Goal: Information Seeking & Learning: Learn about a topic

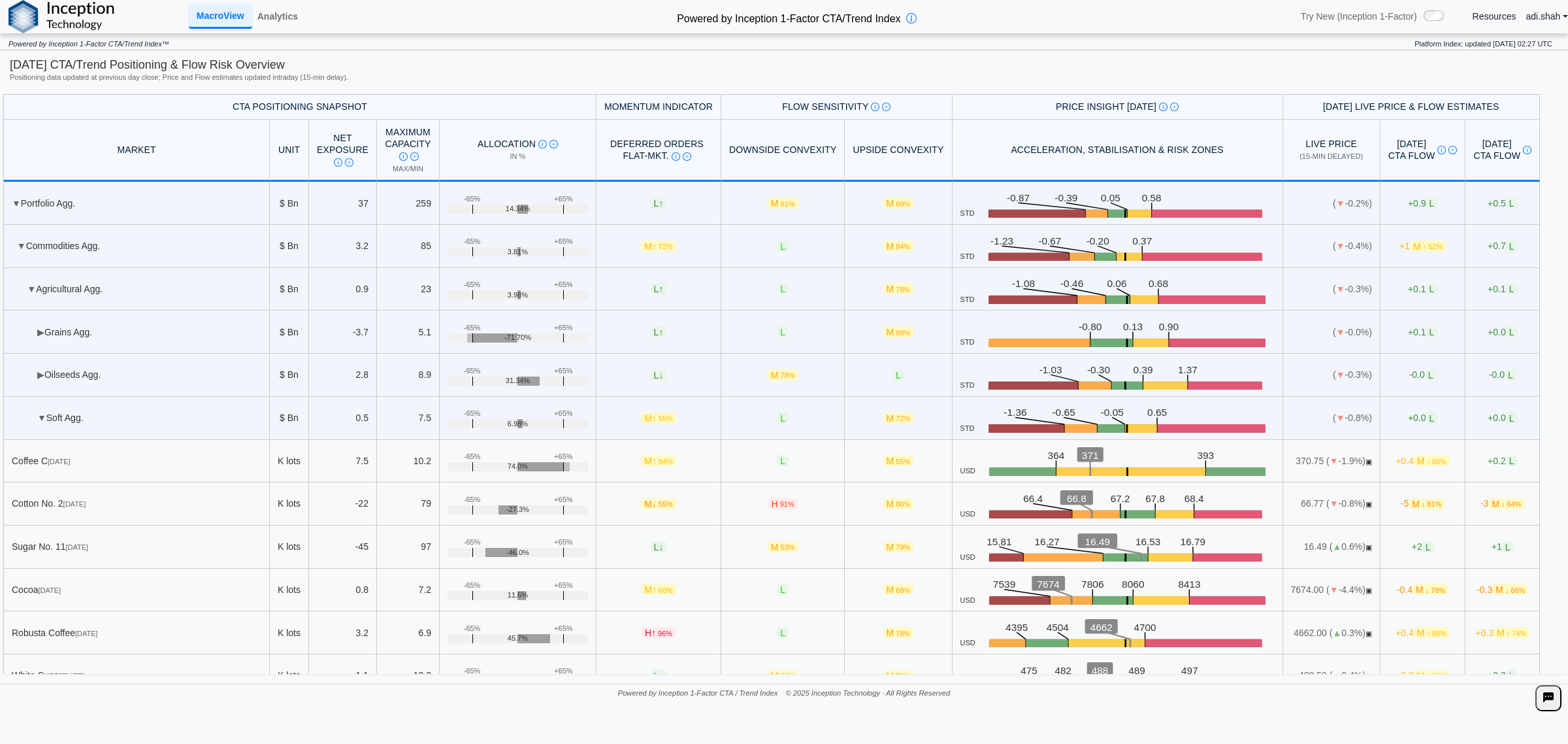
click at [108, 149] on th "MARKET" at bounding box center [136, 151] width 266 height 62
click at [98, 58] on div "[DATE] CTA/Trend Positioning & Flow Risk Overview" at bounding box center [784, 65] width 1549 height 16
click at [285, 15] on link "Analytics" at bounding box center [278, 16] width 51 height 22
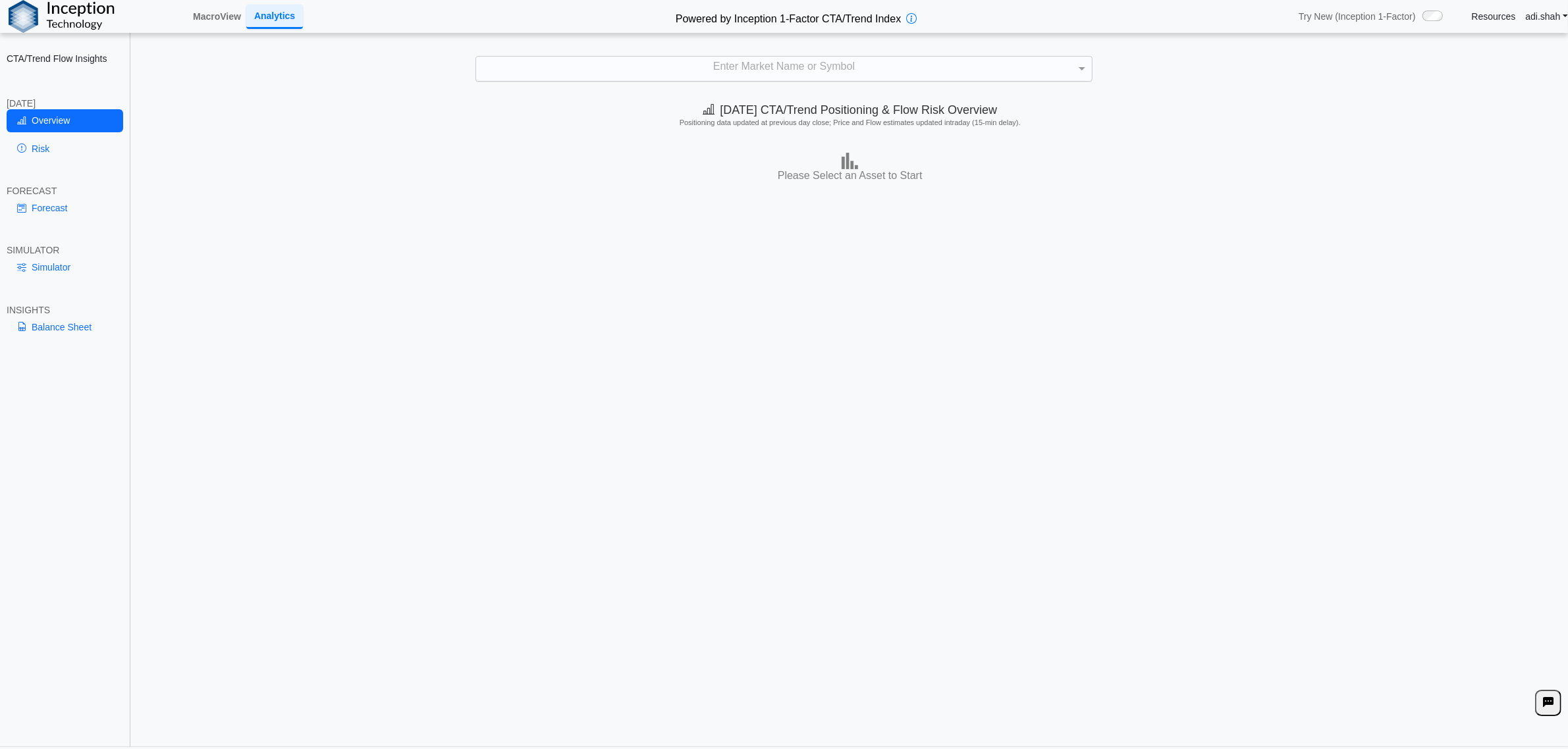
click at [669, 64] on div "Enter Market Name or Symbol" at bounding box center [783, 68] width 615 height 24
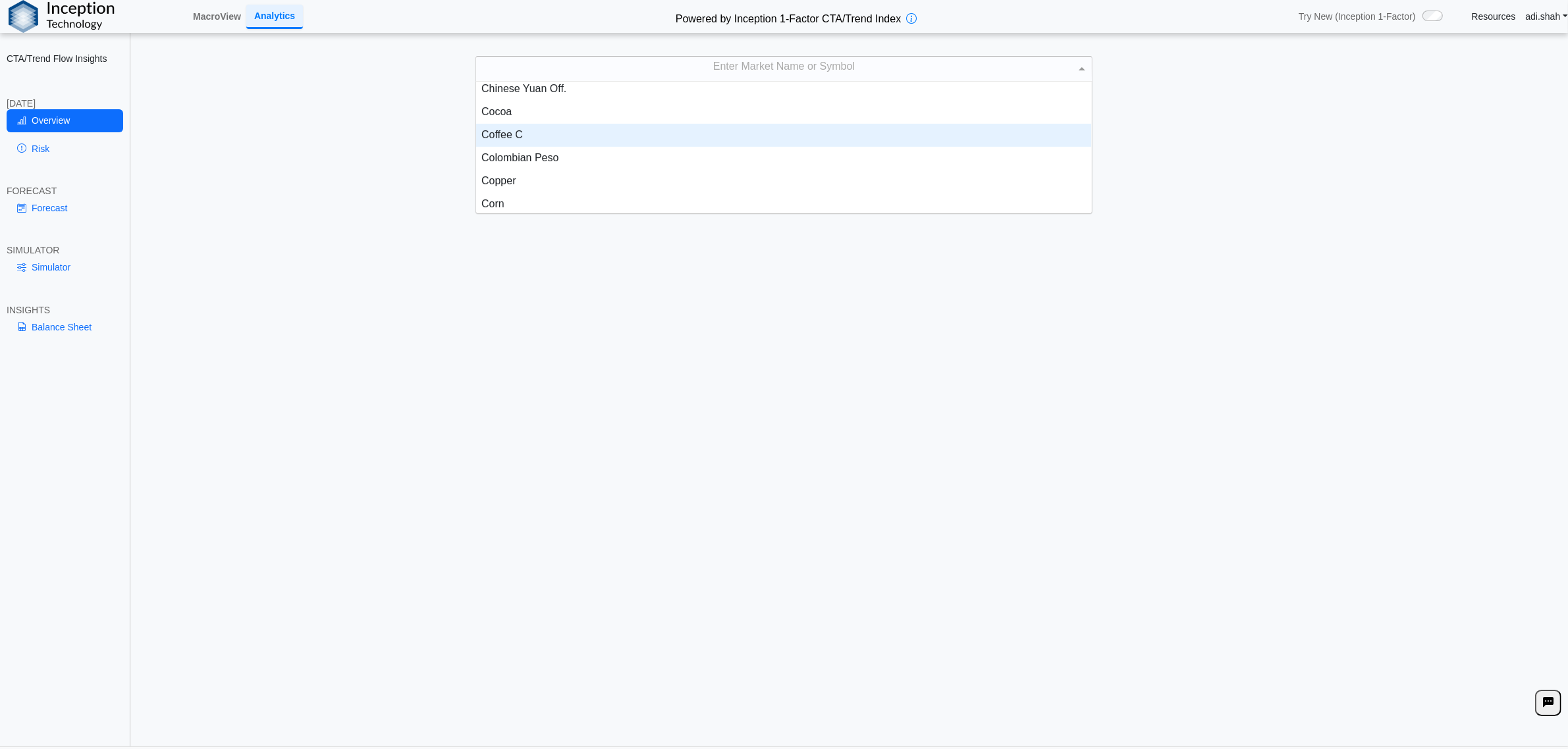
scroll to position [494, 0]
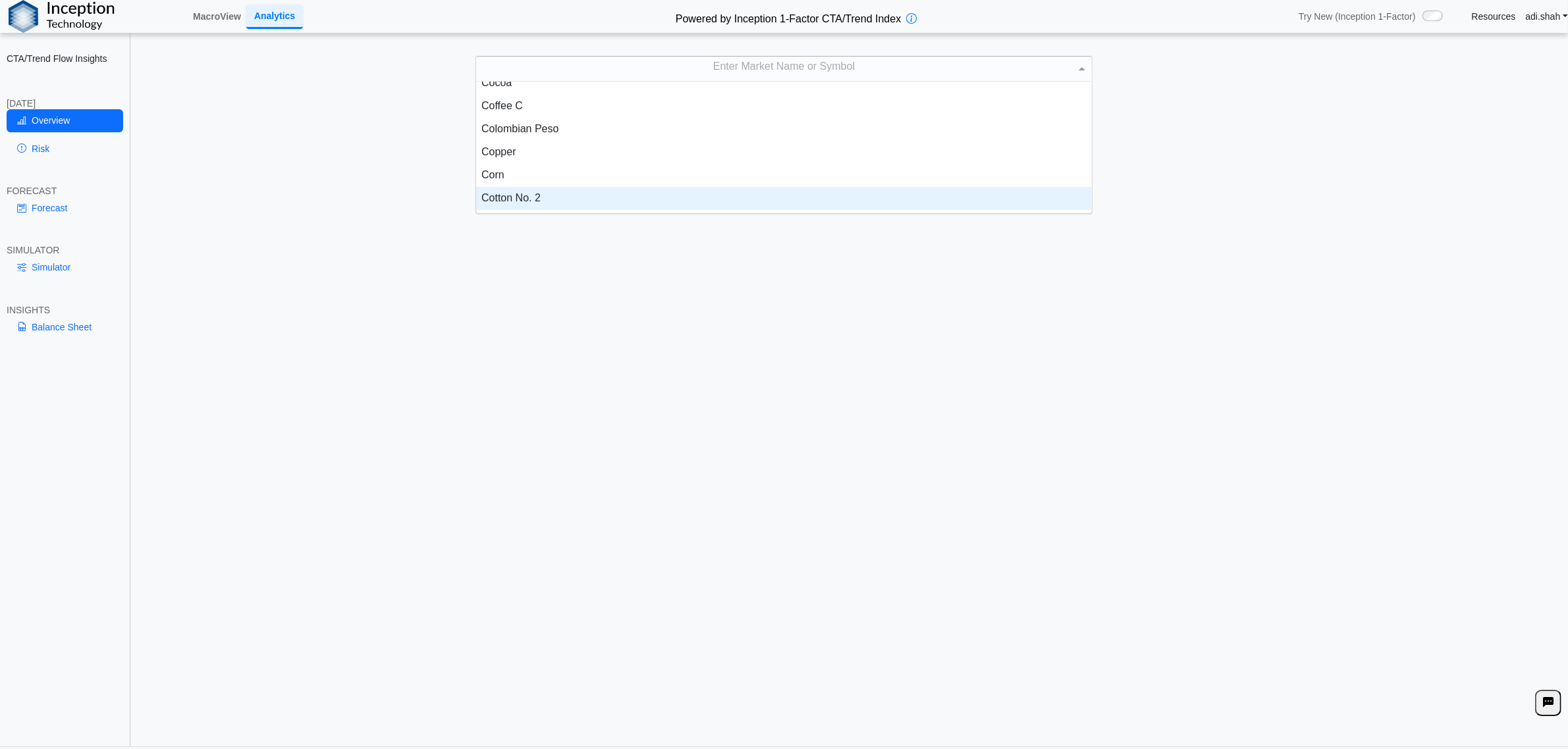
click at [511, 199] on div "Cotton No. 2" at bounding box center [783, 198] width 615 height 23
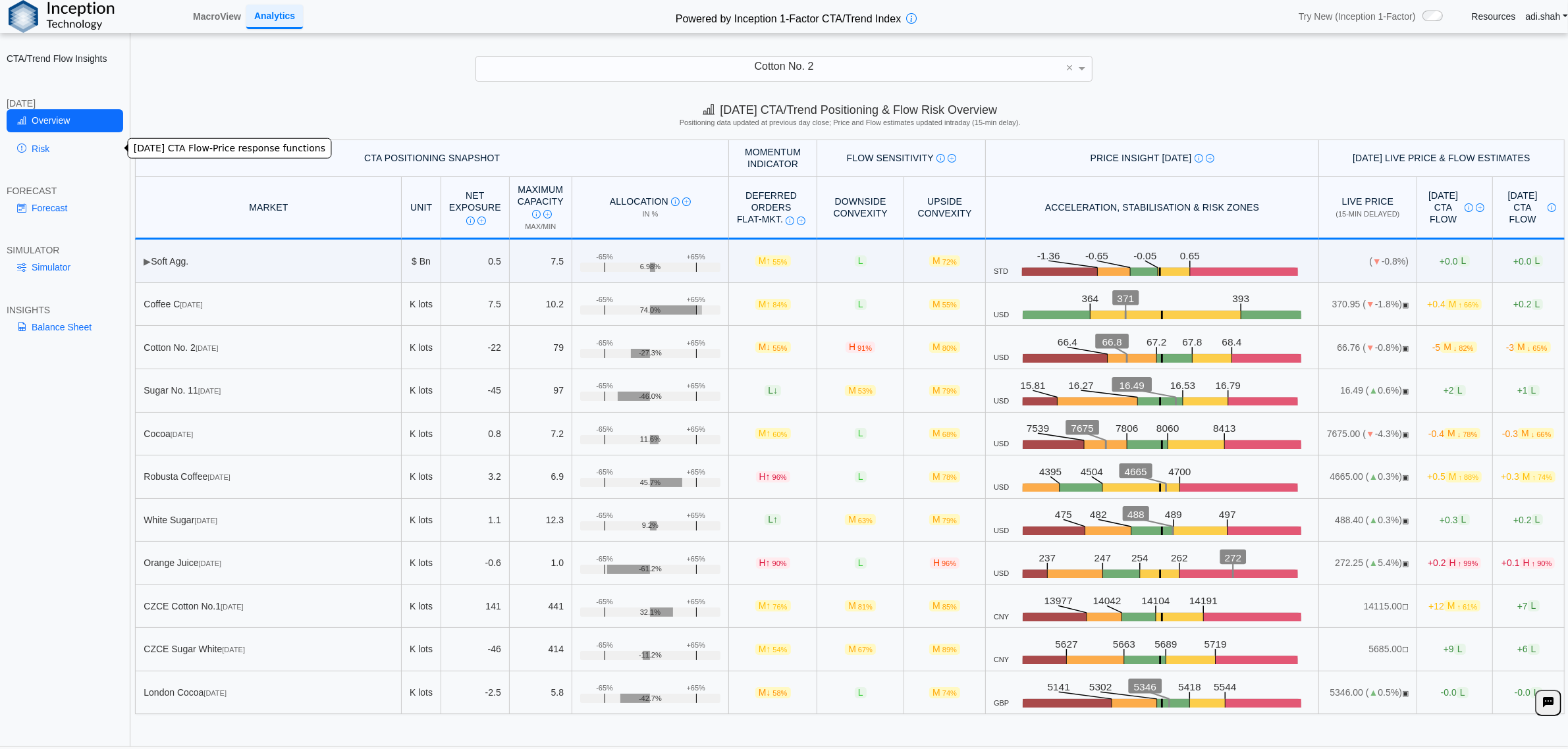
click at [38, 144] on link "Risk" at bounding box center [65, 148] width 116 height 22
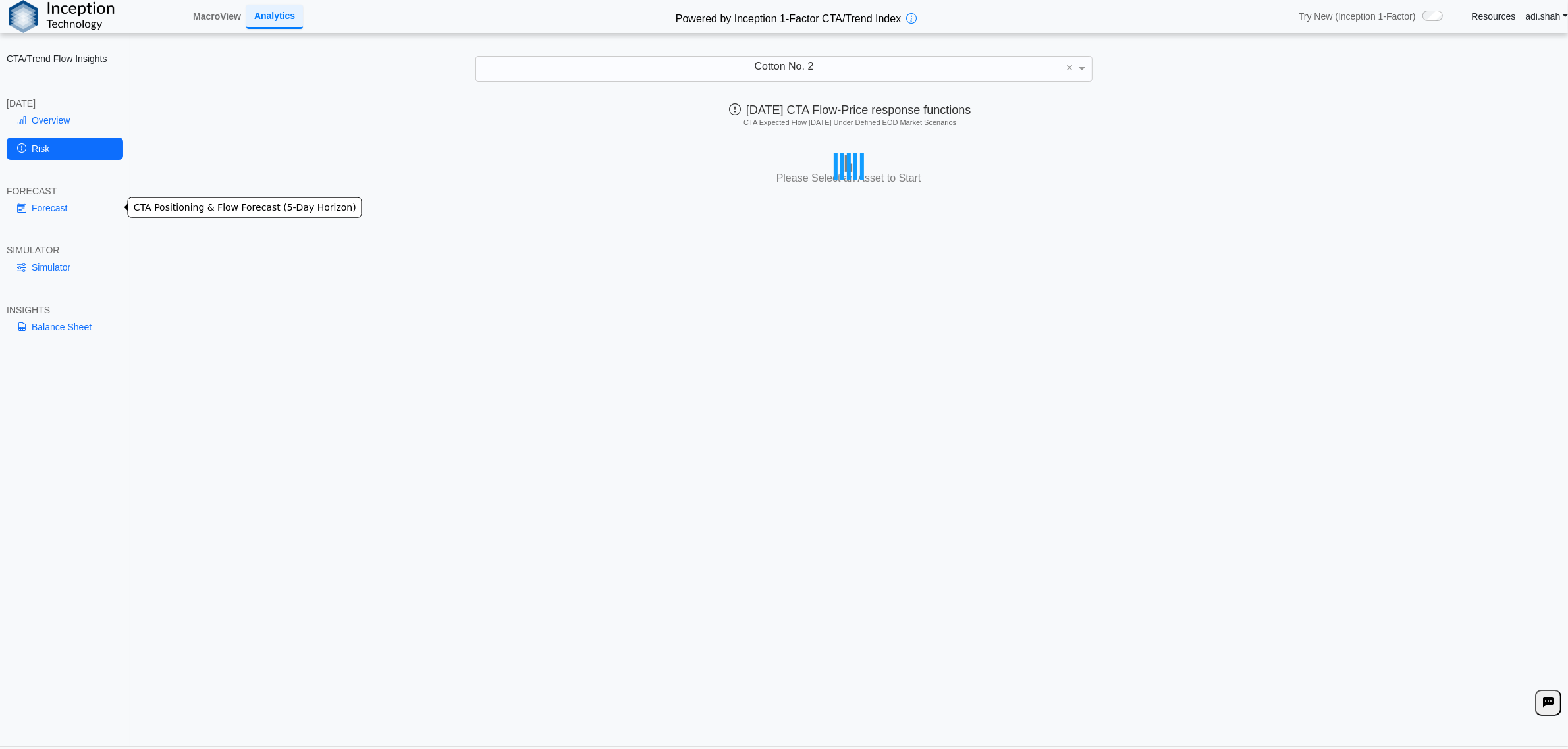
click at [50, 211] on link "Forecast" at bounding box center [65, 208] width 116 height 22
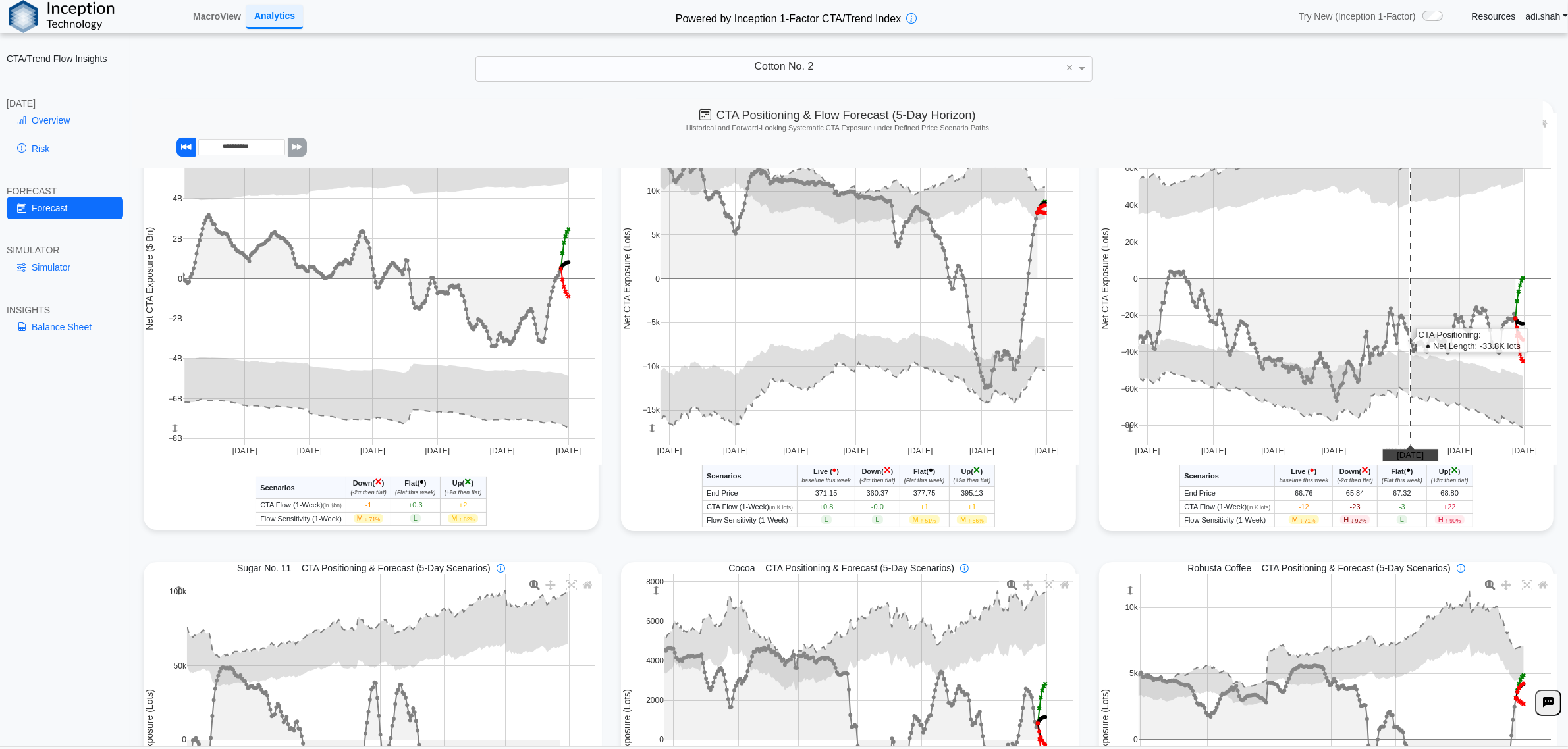
scroll to position [0, 0]
